Goal: Find contact information: Find contact information

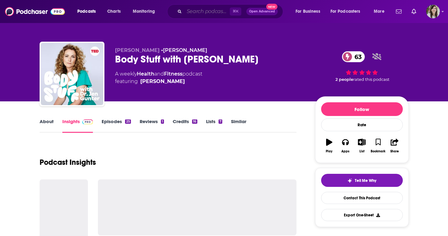
click at [213, 12] on input "Search podcasts, credits, & more..." at bounding box center [206, 12] width 45 height 10
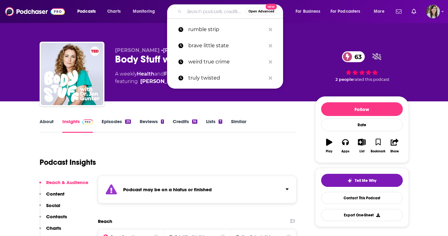
click at [46, 128] on link "About" at bounding box center [47, 126] width 14 height 14
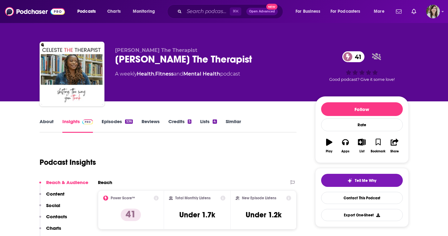
click at [43, 121] on link "About" at bounding box center [47, 126] width 14 height 14
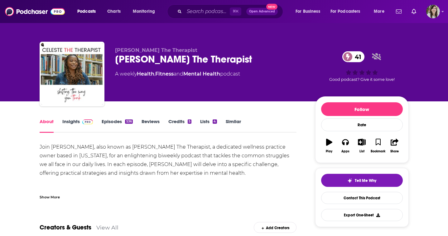
click at [58, 196] on div "Show More" at bounding box center [50, 197] width 20 height 6
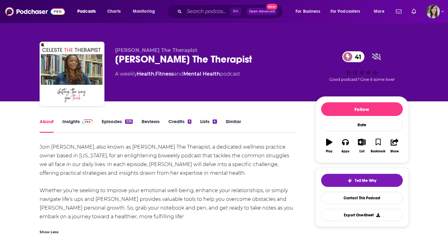
click at [135, 57] on div "Celeste The Therapist 41" at bounding box center [210, 59] width 190 height 12
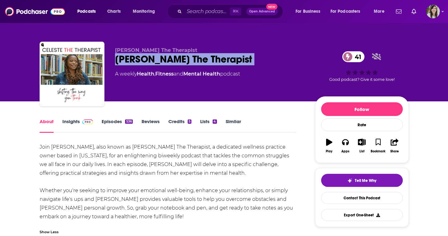
copy div "Celeste The Therapist 41"
click at [82, 130] on link "Insights" at bounding box center [77, 126] width 31 height 14
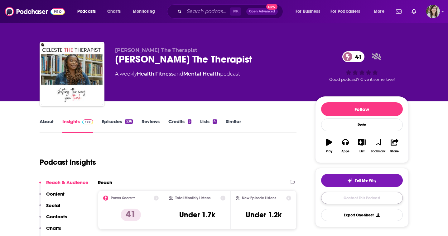
click at [341, 200] on link "Contact This Podcast" at bounding box center [362, 198] width 82 height 12
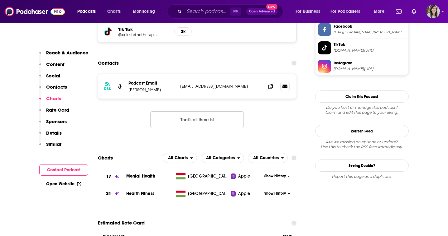
scroll to position [597, 0]
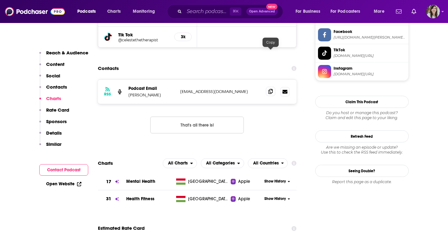
click at [268, 89] on icon at bounding box center [270, 91] width 4 height 5
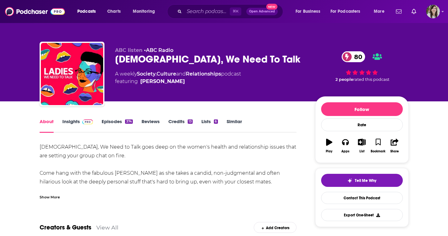
click at [53, 197] on div "Show More" at bounding box center [50, 197] width 20 height 6
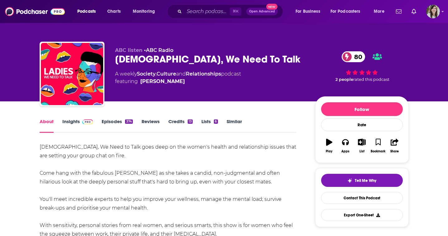
click at [109, 128] on link "Episodes 374" at bounding box center [117, 126] width 31 height 14
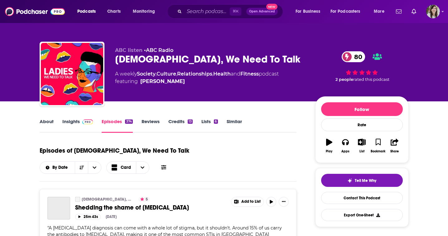
scroll to position [61, 0]
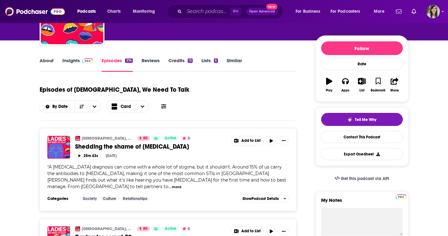
click at [80, 67] on link "Insights" at bounding box center [77, 65] width 31 height 14
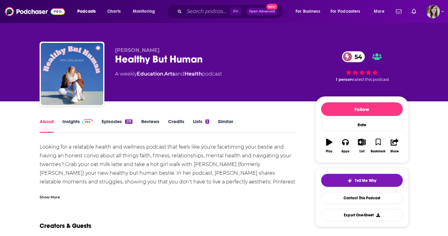
click at [53, 198] on div "Show More" at bounding box center [50, 197] width 20 height 6
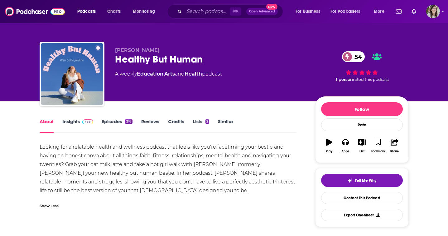
click at [107, 125] on link "Episodes 218" at bounding box center [117, 126] width 31 height 14
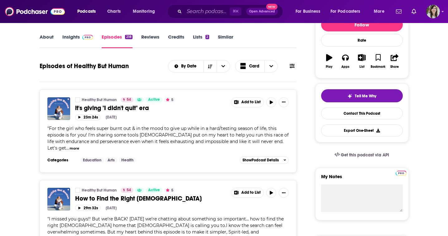
scroll to position [78, 0]
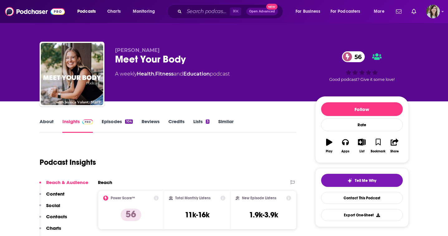
click at [51, 123] on link "About" at bounding box center [47, 126] width 14 height 14
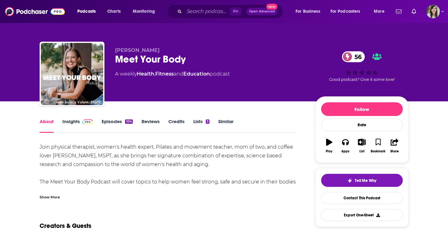
click at [108, 121] on link "Episodes 104" at bounding box center [117, 126] width 31 height 14
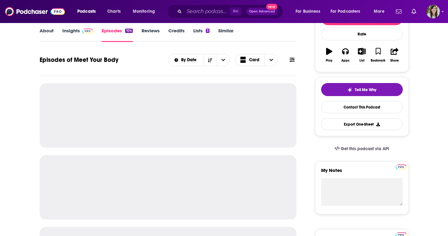
scroll to position [92, 0]
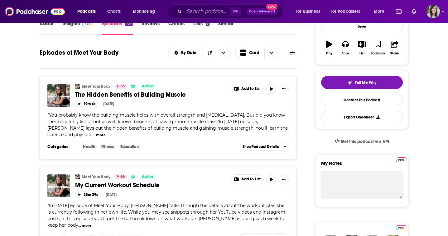
scroll to position [38, 0]
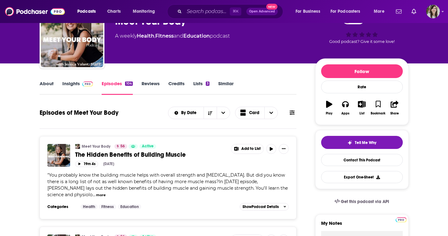
click at [50, 86] on link "About" at bounding box center [47, 88] width 14 height 14
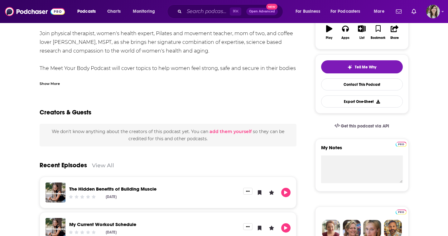
scroll to position [146, 0]
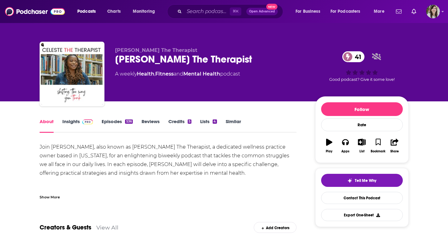
click at [99, 158] on div "Join [PERSON_NAME], also known as [PERSON_NAME] The Therapist, a dedicated well…" at bounding box center [168, 182] width 257 height 78
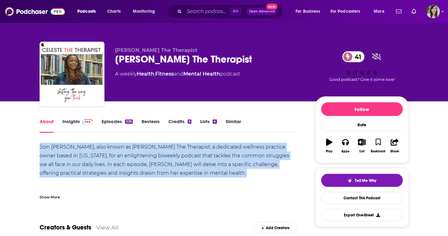
click at [99, 158] on div "Join [PERSON_NAME], also known as [PERSON_NAME] The Therapist, a dedicated well…" at bounding box center [168, 182] width 257 height 78
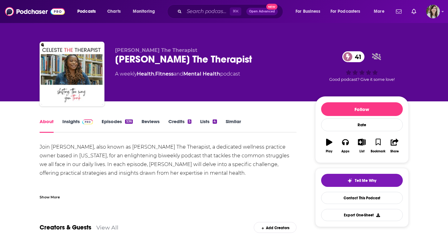
click at [46, 200] on div "Show More" at bounding box center [50, 197] width 20 height 6
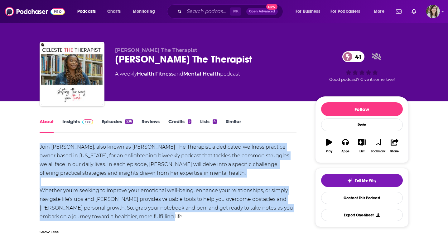
drag, startPoint x: 169, startPoint y: 221, endPoint x: 27, endPoint y: 147, distance: 159.8
copy div "Join [PERSON_NAME], also known as [PERSON_NAME] The Therapist, a dedicated well…"
click at [157, 163] on div "Join [PERSON_NAME], also known as [PERSON_NAME] The Therapist, a dedicated well…" at bounding box center [168, 182] width 257 height 78
